Goal: Navigation & Orientation: Find specific page/section

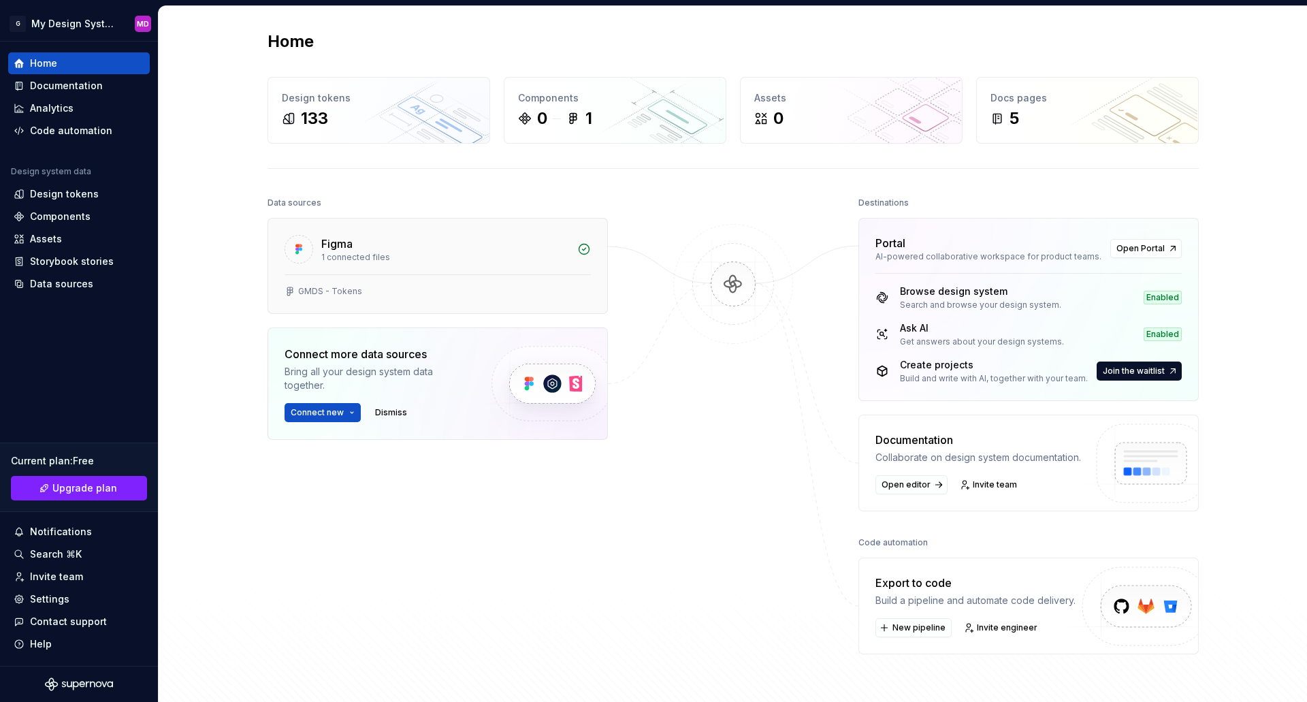
click at [350, 295] on div "GMDS - Tokens" at bounding box center [330, 291] width 64 height 11
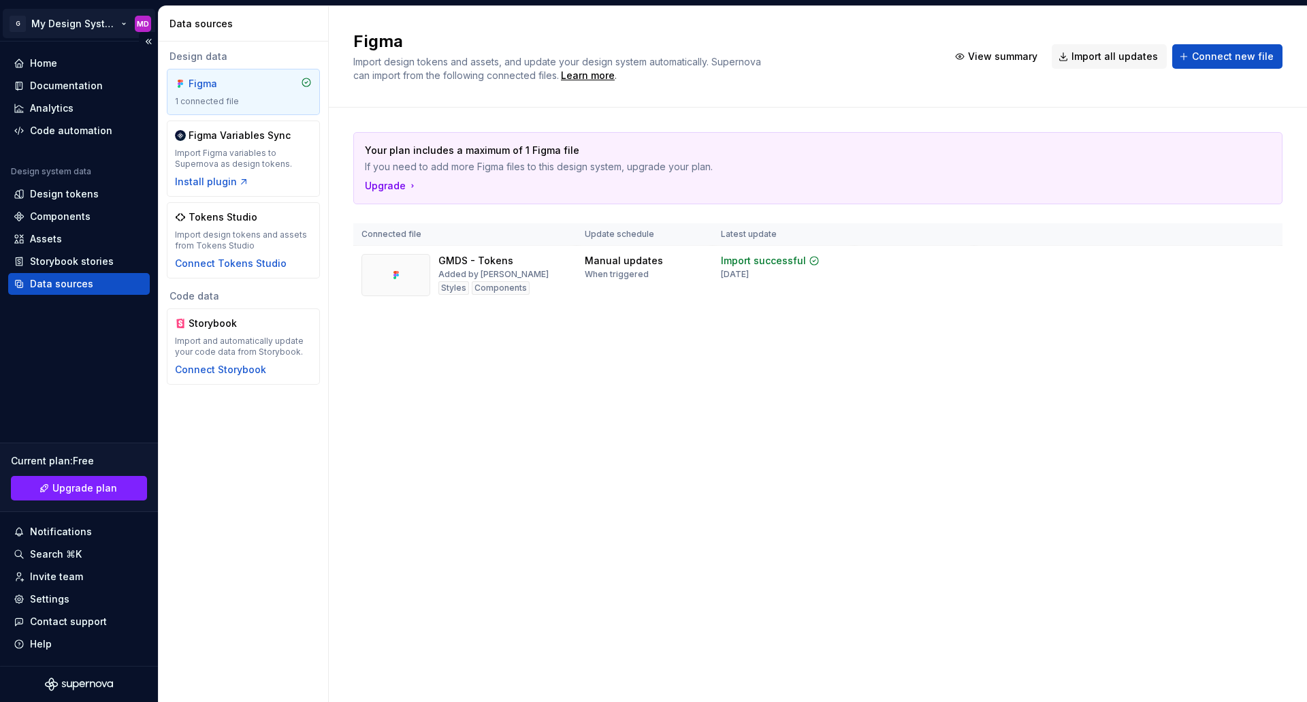
click at [99, 19] on html "G My Design System MD Home Documentation Analytics Code automation Design syste…" at bounding box center [653, 351] width 1307 height 702
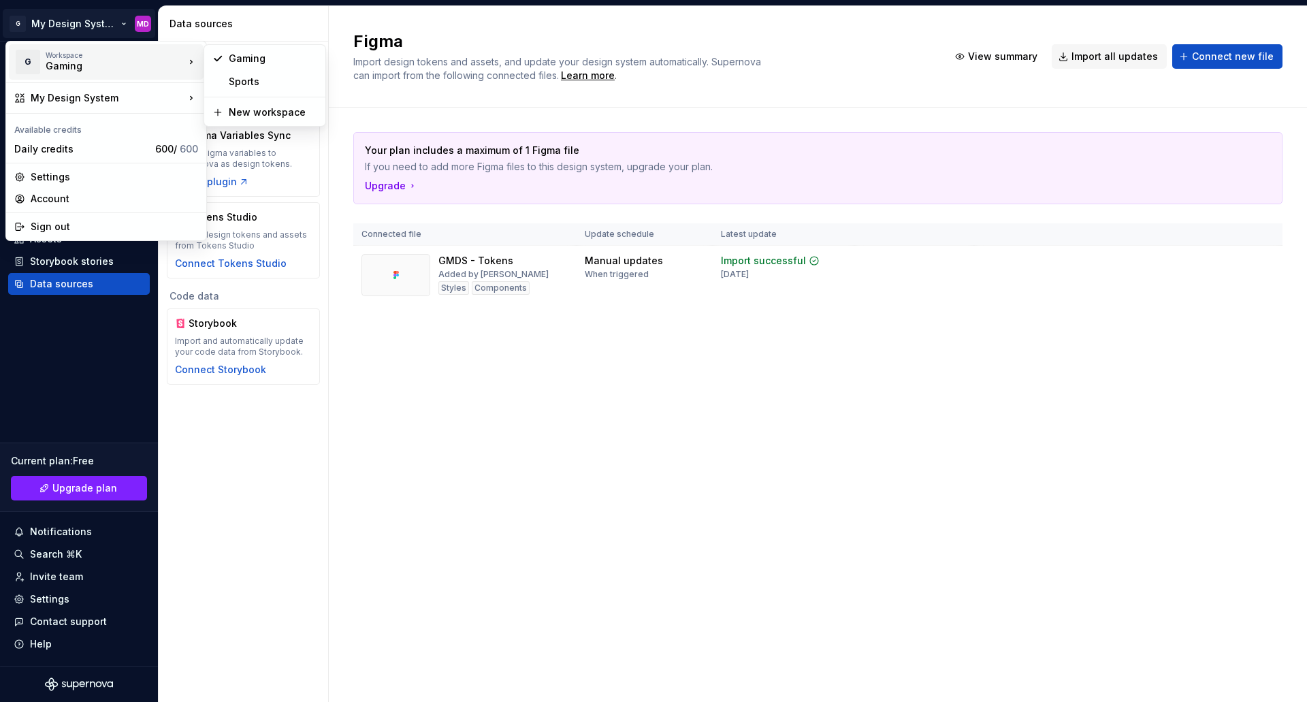
click at [100, 67] on div "Gaming" at bounding box center [104, 66] width 116 height 14
click at [263, 59] on div "Gaming" at bounding box center [273, 59] width 88 height 14
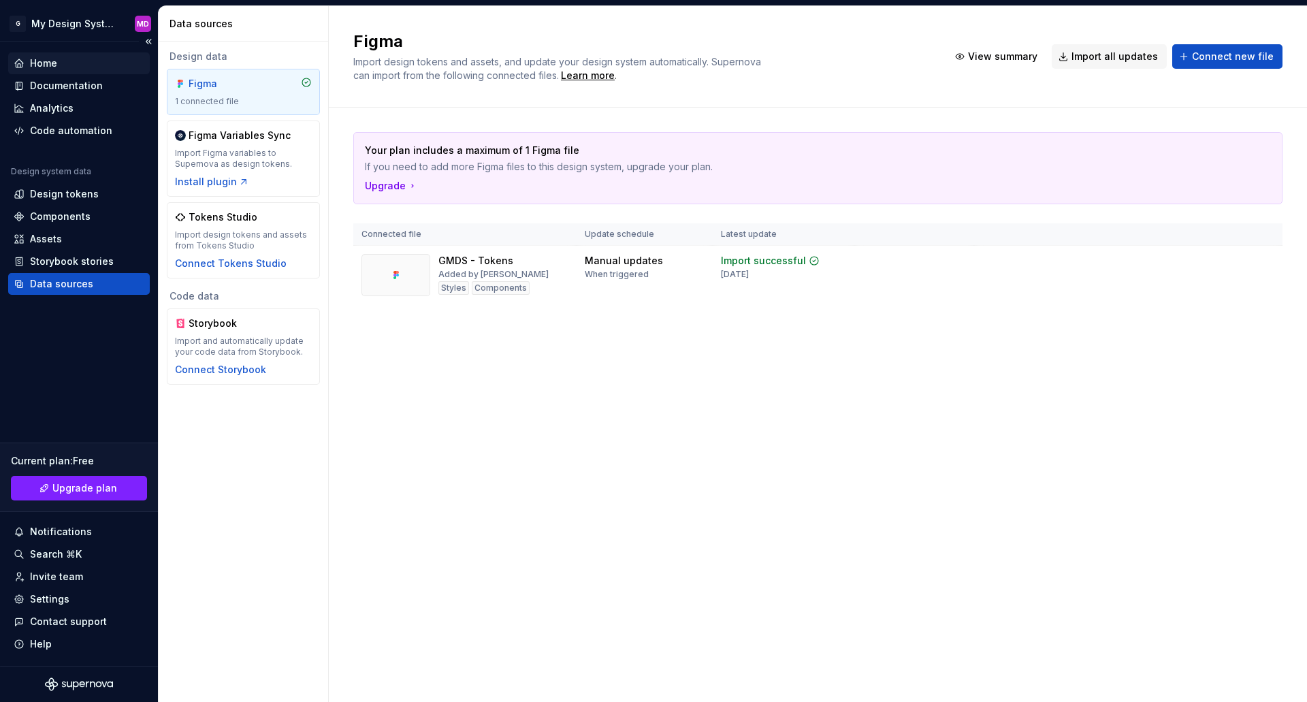
click at [34, 63] on div "Home" at bounding box center [43, 63] width 27 height 14
